Goal: Find specific page/section: Find specific page/section

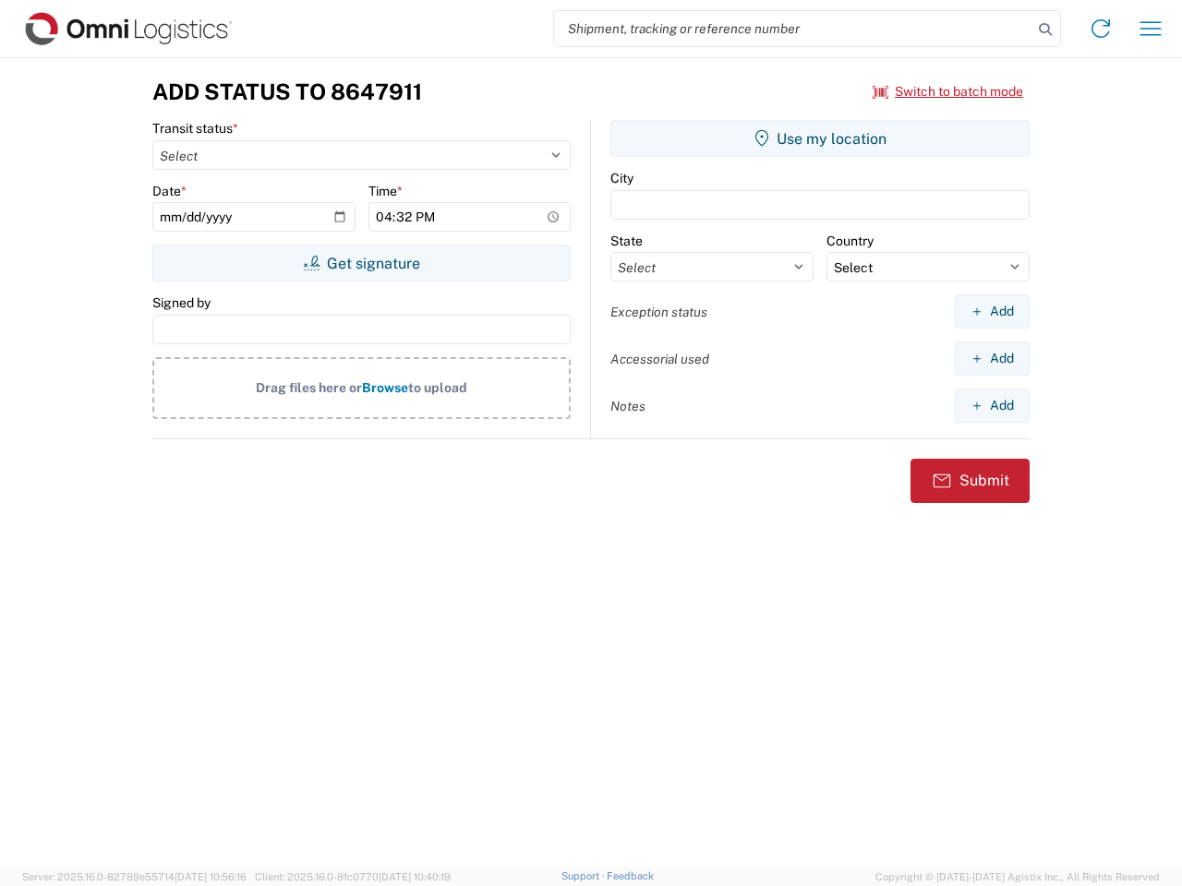
click at [793, 29] on input "search" at bounding box center [793, 28] width 478 height 35
click at [1045, 30] on icon at bounding box center [1045, 30] width 26 height 26
click at [1100, 29] on icon at bounding box center [1101, 29] width 30 height 30
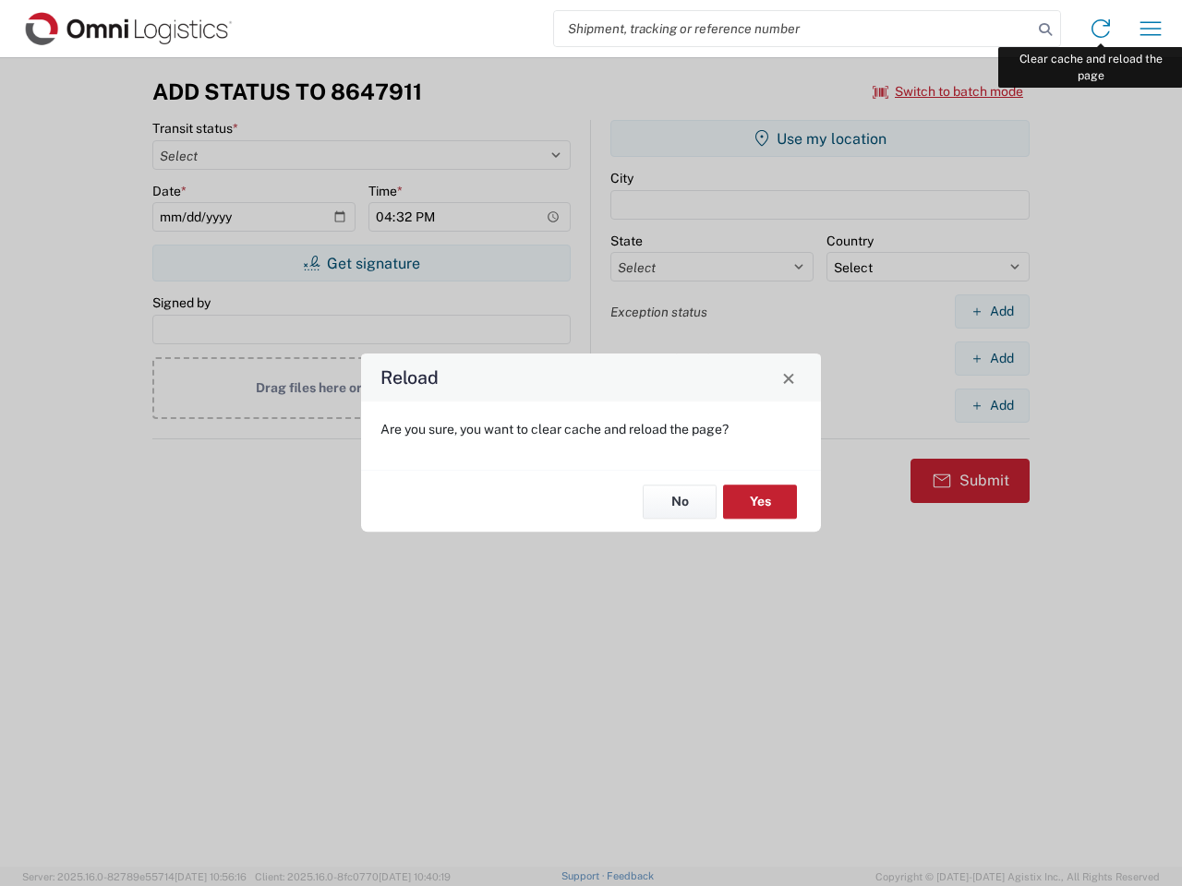
click at [1150, 29] on div "Reload Are you sure, you want to clear cache and reload the page? No Yes" at bounding box center [591, 443] width 1182 height 886
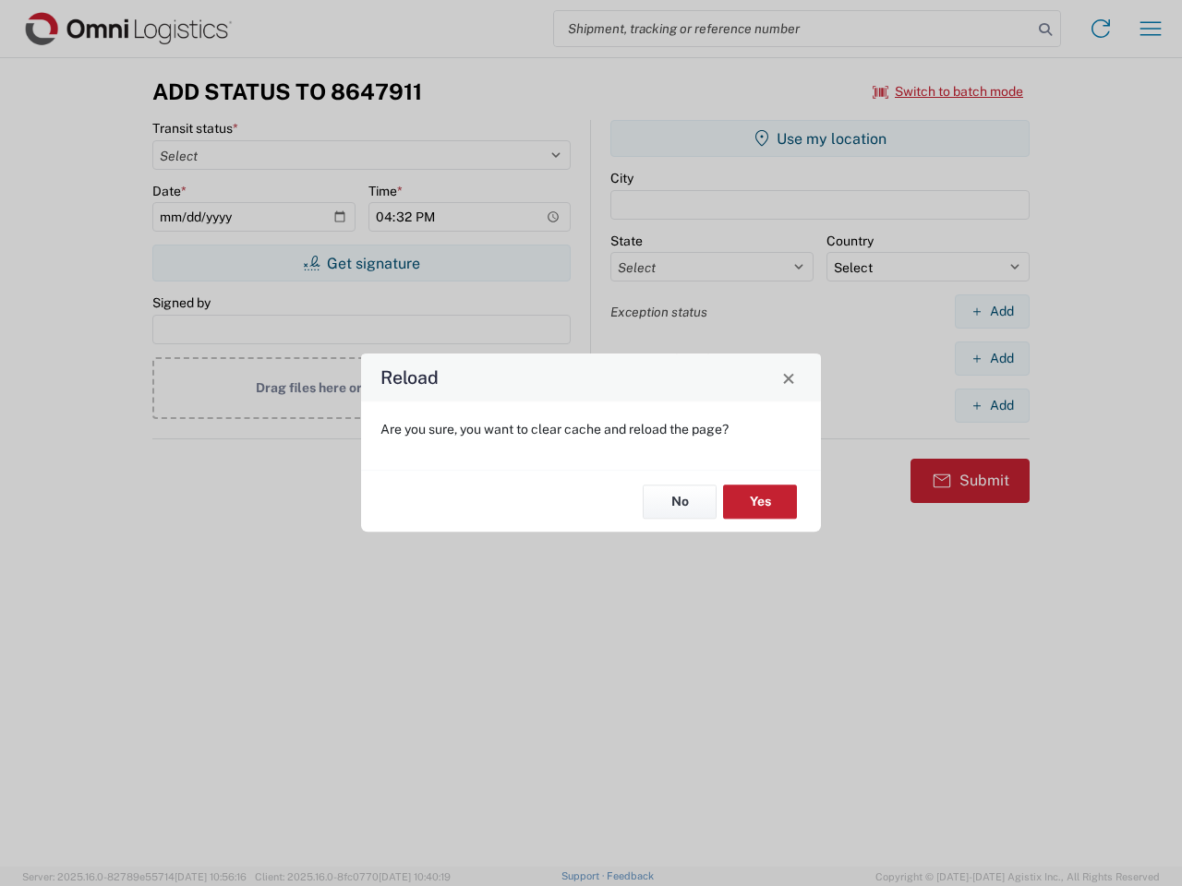
click at [948, 91] on div "Reload Are you sure, you want to clear cache and reload the page? No Yes" at bounding box center [591, 443] width 1182 height 886
click at [361, 263] on div "Reload Are you sure, you want to clear cache and reload the page? No Yes" at bounding box center [591, 443] width 1182 height 886
click at [820, 138] on div "Reload Are you sure, you want to clear cache and reload the page? No Yes" at bounding box center [591, 443] width 1182 height 886
click at [991, 311] on div "Reload Are you sure, you want to clear cache and reload the page? No Yes" at bounding box center [591, 443] width 1182 height 886
click at [991, 358] on div "Reload Are you sure, you want to clear cache and reload the page? No Yes" at bounding box center [591, 443] width 1182 height 886
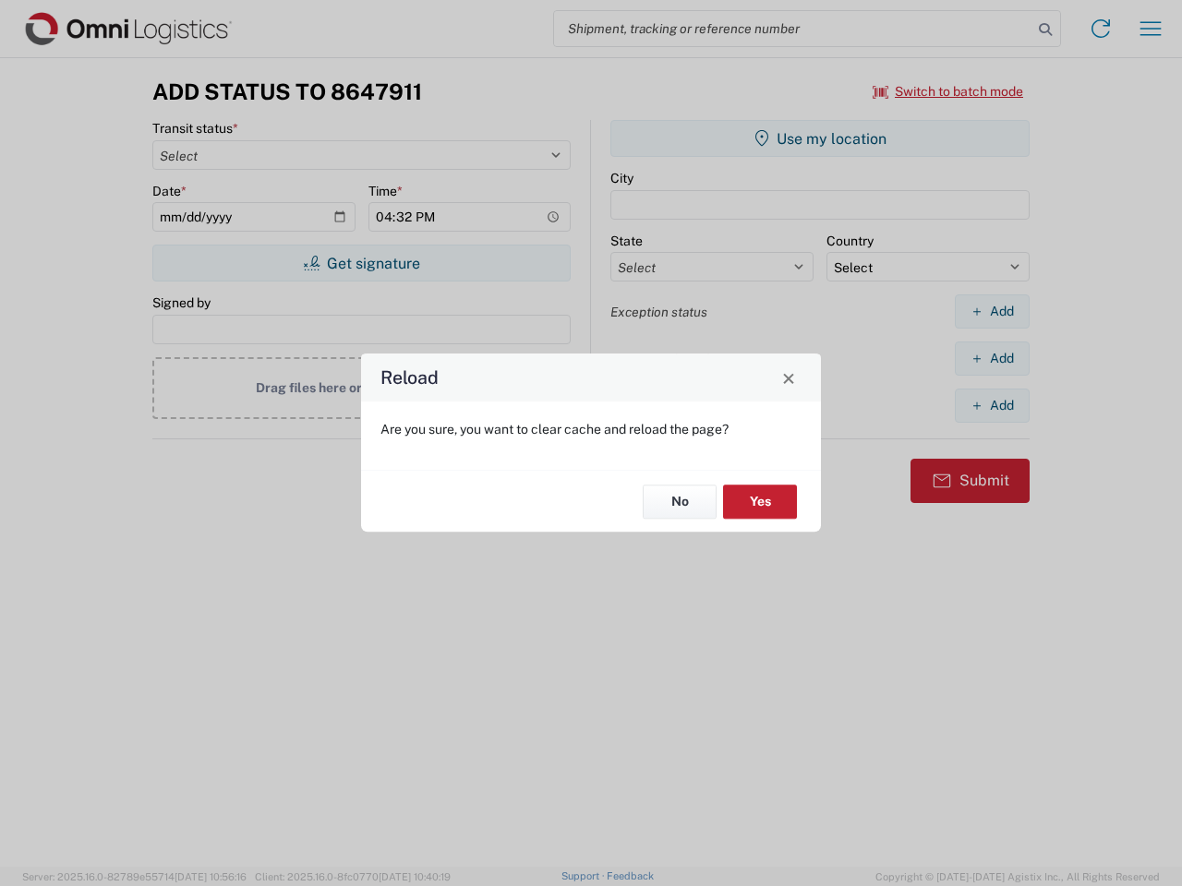
click at [991, 405] on div "Reload Are you sure, you want to clear cache and reload the page? No Yes" at bounding box center [591, 443] width 1182 height 886
